Goal: Find specific page/section: Locate a particular part of the current website

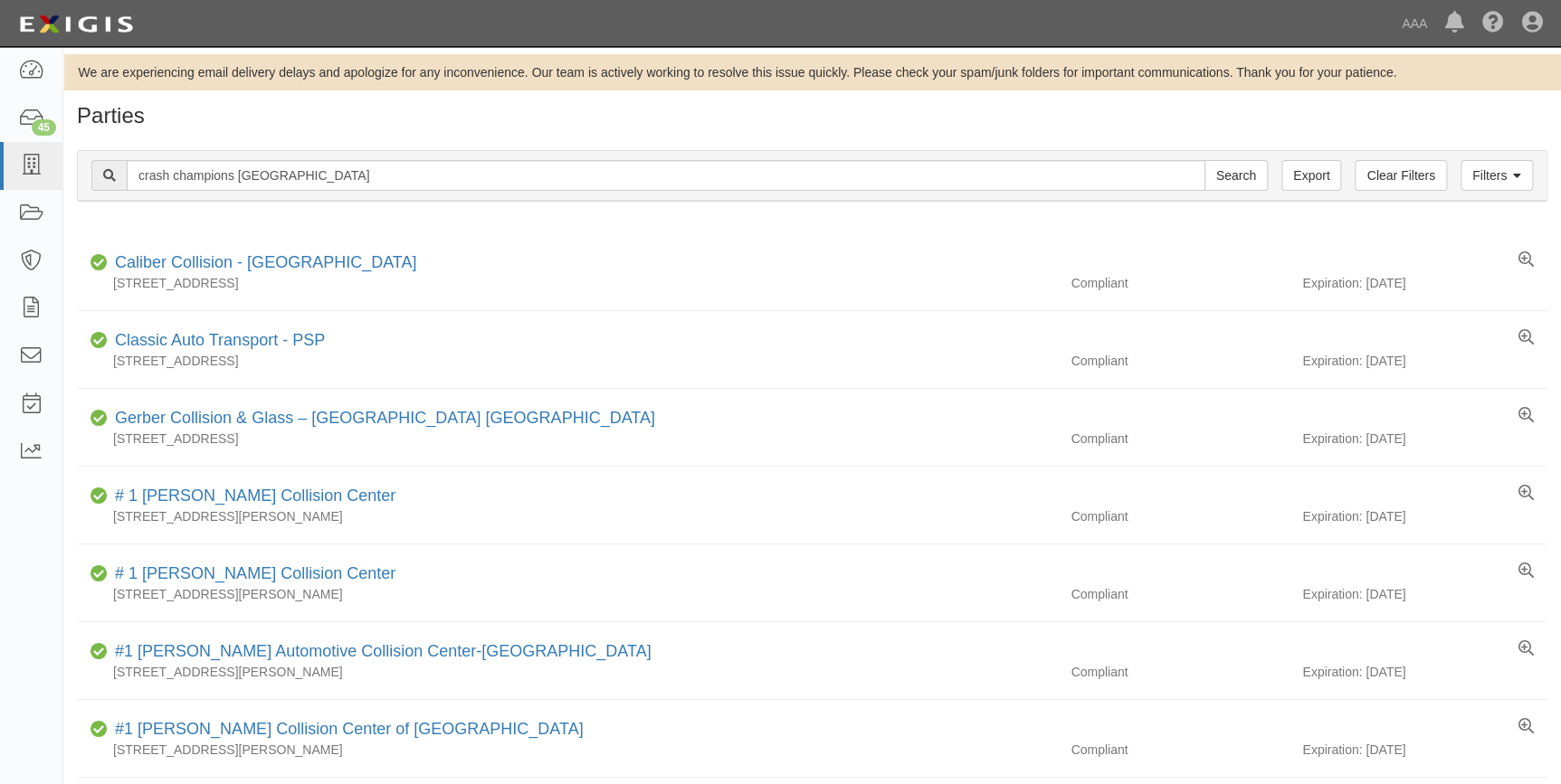
type input "crash champions [GEOGRAPHIC_DATA]"
click at [1205, 160] on input "Search" at bounding box center [1236, 175] width 63 height 31
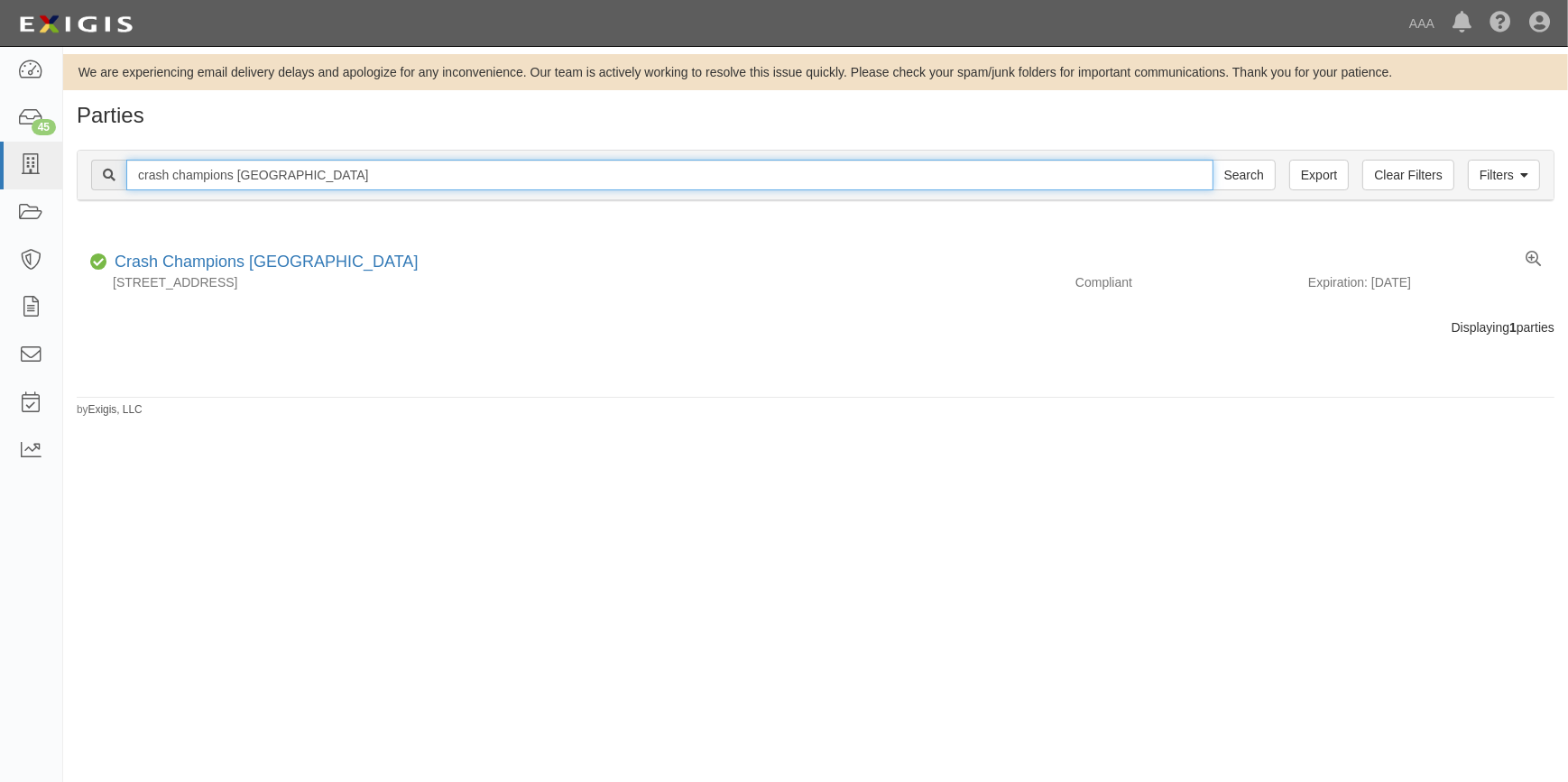
click at [376, 172] on input "crash champions newport beach" at bounding box center [670, 174] width 1088 height 30
type input "crash champions airway"
click at [1212, 160] on input "Search" at bounding box center [1244, 174] width 63 height 30
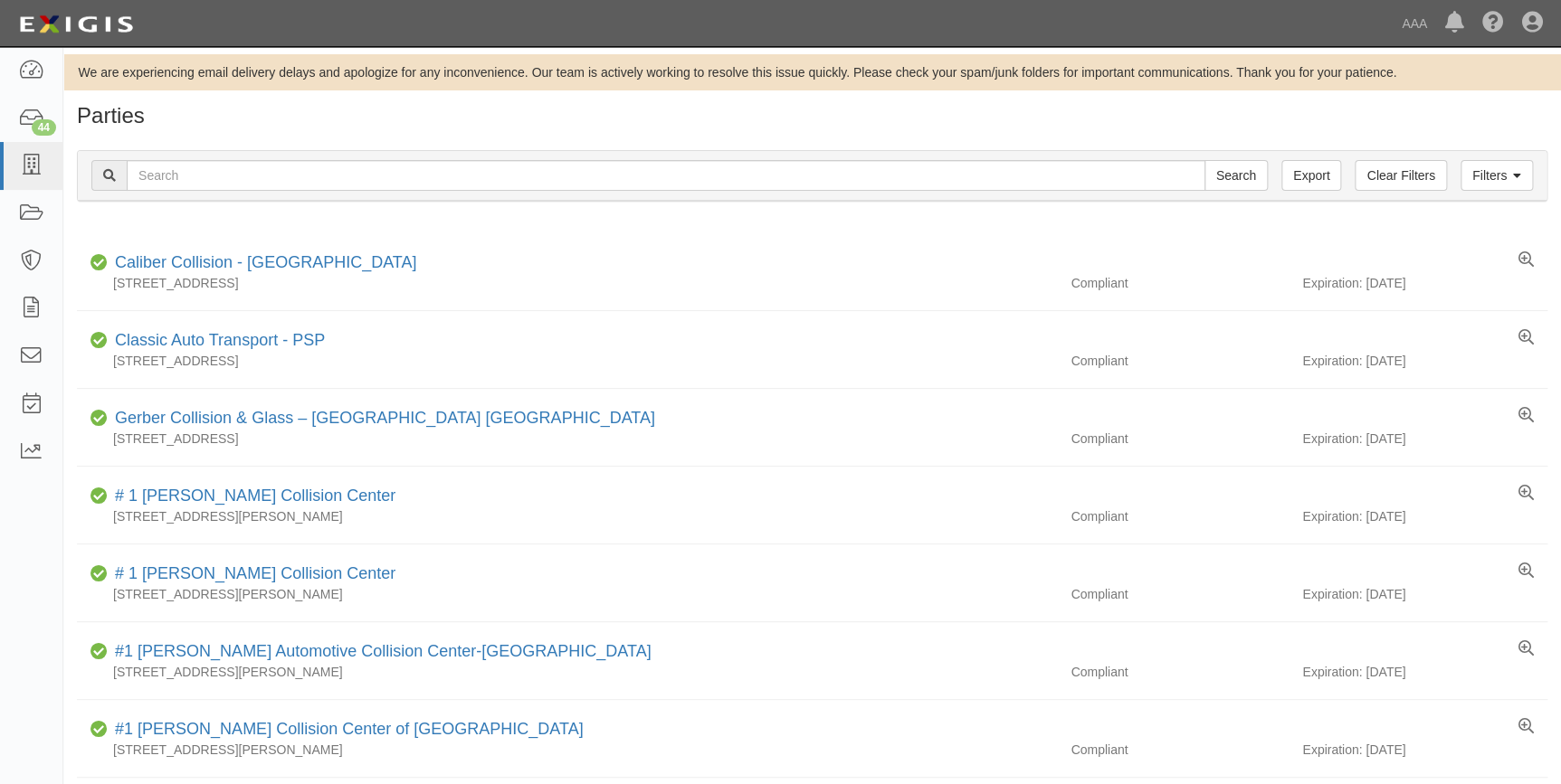
click at [229, 171] on input "text" at bounding box center [666, 175] width 1079 height 31
type input "aiea"
click at [1205, 160] on input "Search" at bounding box center [1236, 175] width 63 height 31
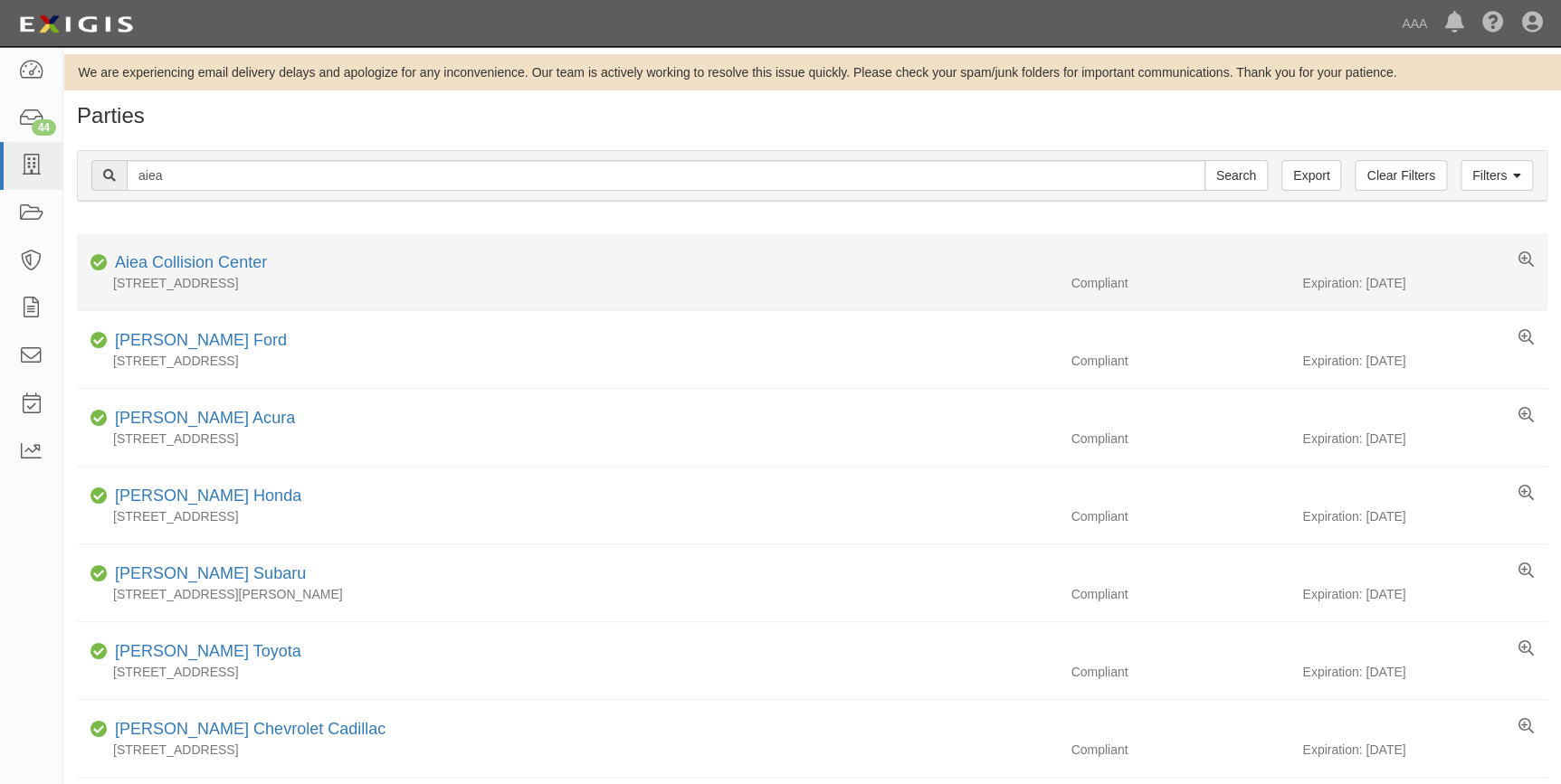
click at [181, 247] on li "Compliant Aiea Collision Center 1620 Kahai St, Honolulu, HI 96819 Compliant Exp…" at bounding box center [812, 272] width 1470 height 78
click at [181, 258] on link "Aiea Collision Center" at bounding box center [191, 263] width 152 height 19
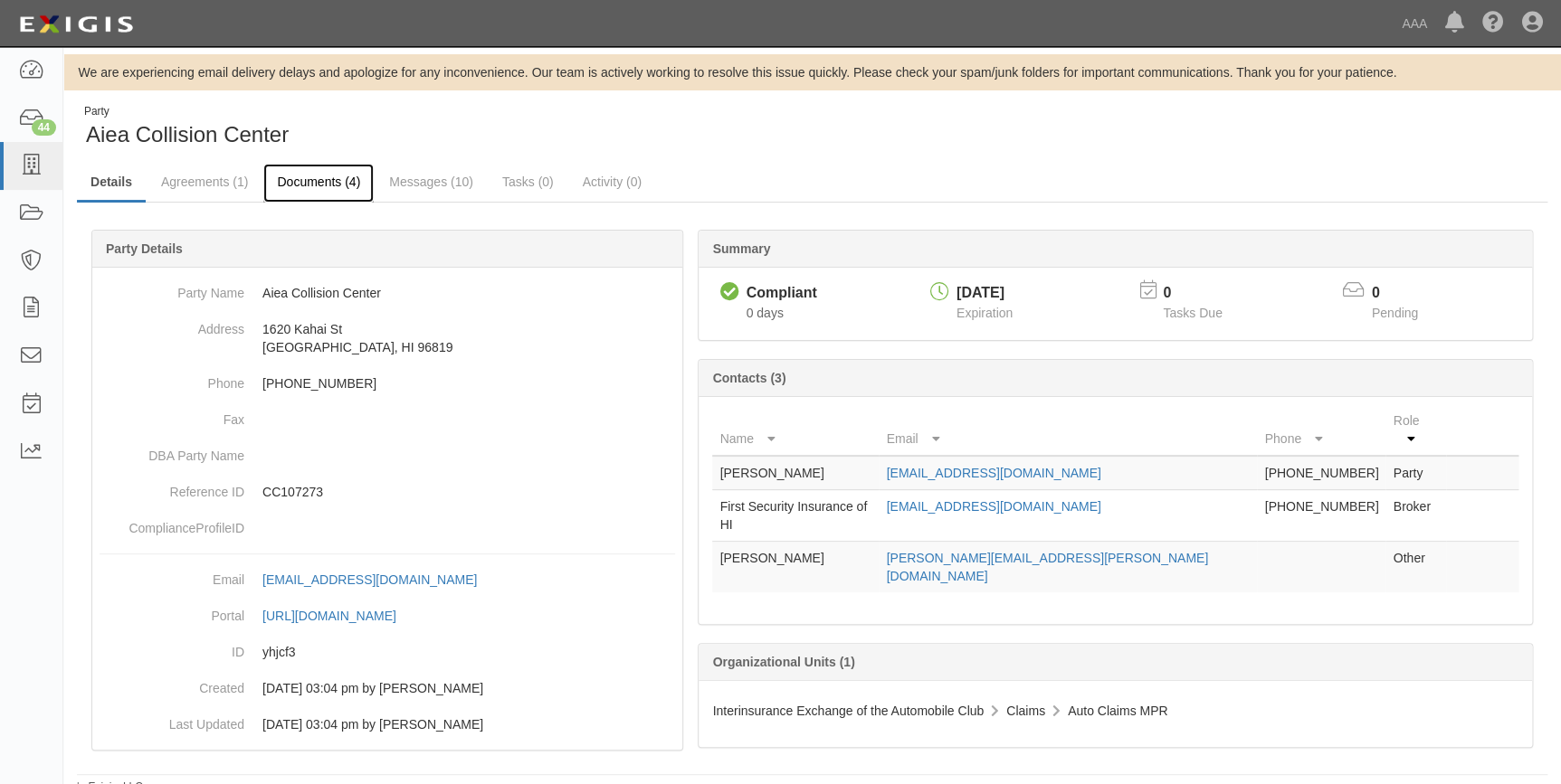
click at [313, 180] on link "Documents (4)" at bounding box center [318, 183] width 110 height 39
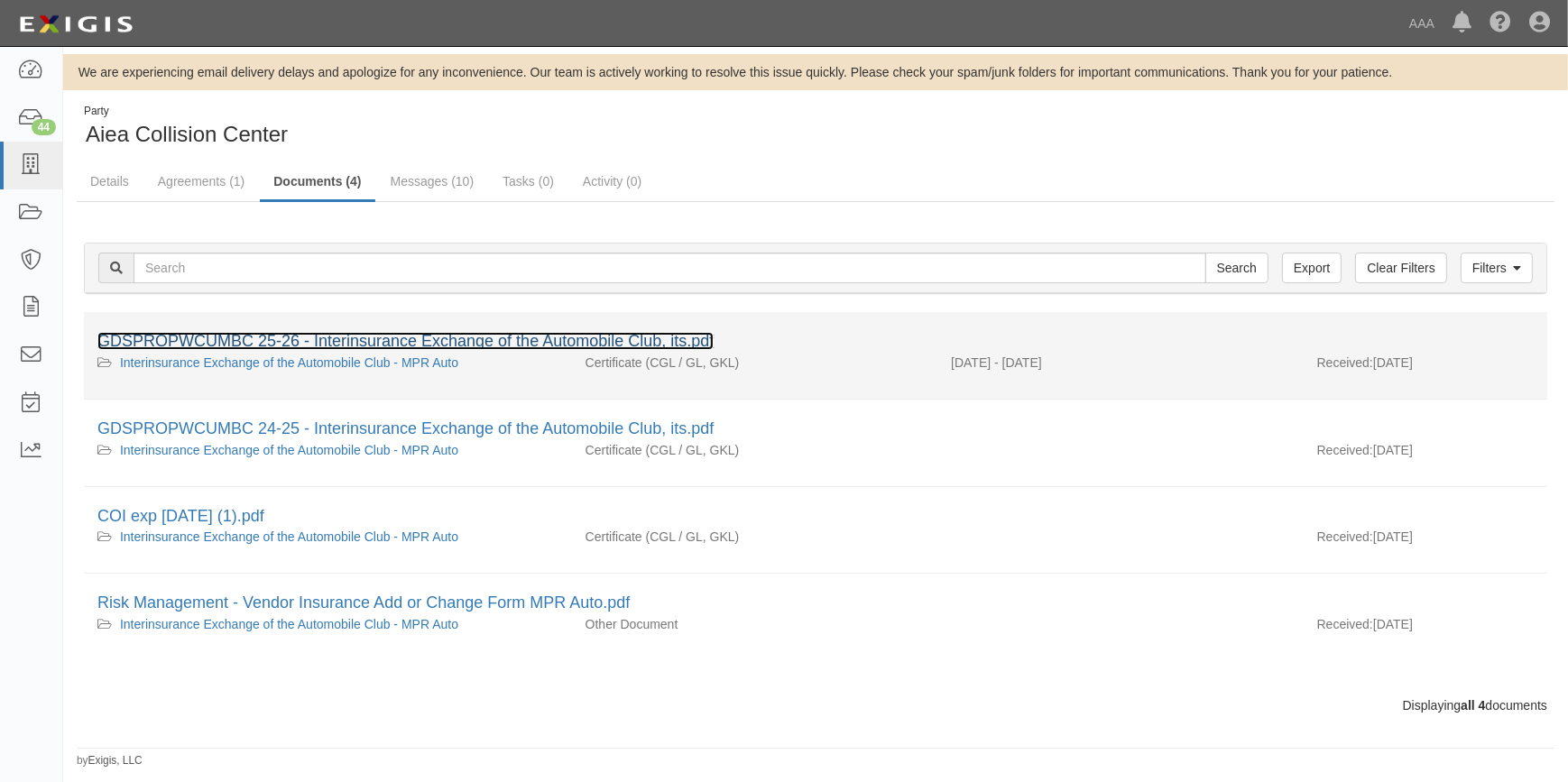
click at [332, 337] on link "GDSPROPWCUMBC 25-26 - Interinsurance Exchange of the Automobile Club, its.pdf" at bounding box center [405, 342] width 616 height 18
